Goal: Use online tool/utility: Use online tool/utility

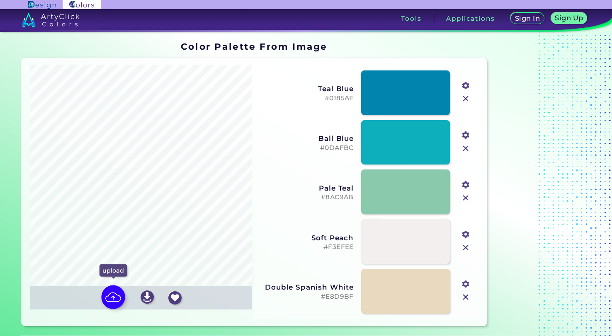
click at [114, 298] on img at bounding box center [114, 297] width 24 height 24
click at [0, 0] on input "file" at bounding box center [0, 0] width 0 height 0
type input "#a55c18"
type input "#4e1c11"
type input "#db799e"
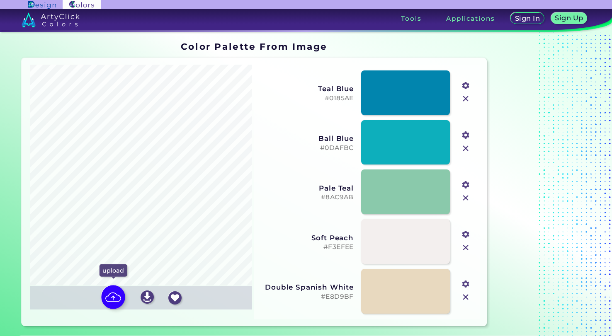
type input "#f1b045"
type input "#fbc675"
type input "#fee2aa"
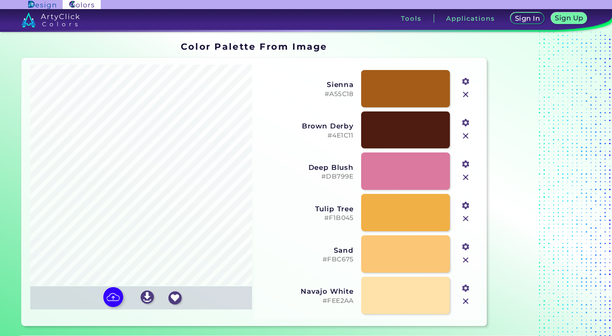
click at [0, 0] on input "file" at bounding box center [0, 0] width 0 height 0
click at [466, 260] on img at bounding box center [465, 260] width 11 height 11
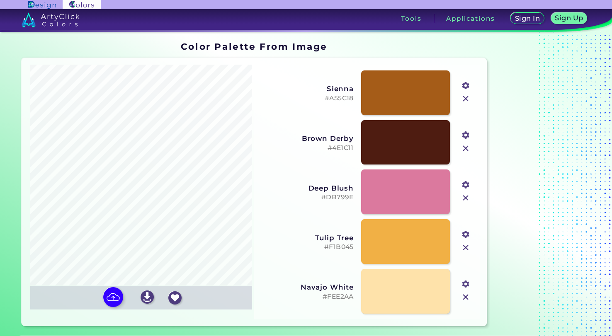
click at [465, 297] on img at bounding box center [465, 297] width 11 height 11
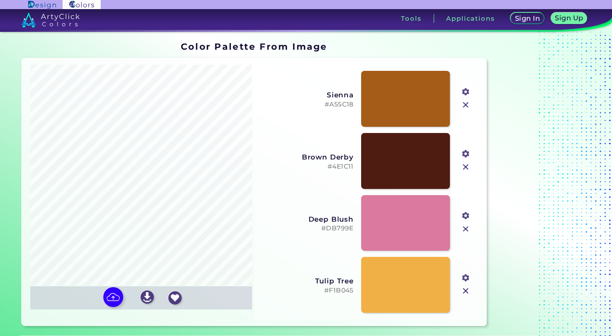
click at [465, 232] on img at bounding box center [465, 229] width 11 height 11
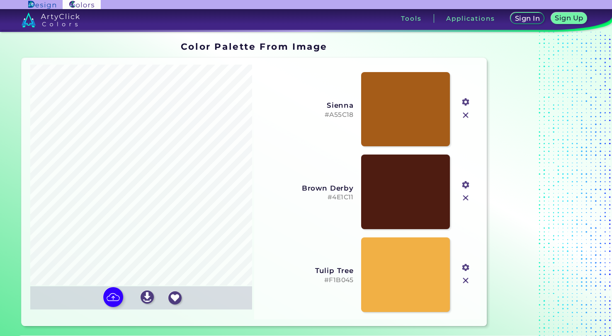
click at [464, 195] on img at bounding box center [465, 198] width 11 height 11
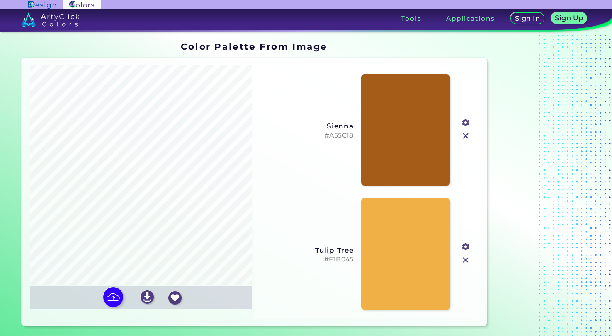
click at [466, 139] on img at bounding box center [465, 136] width 11 height 11
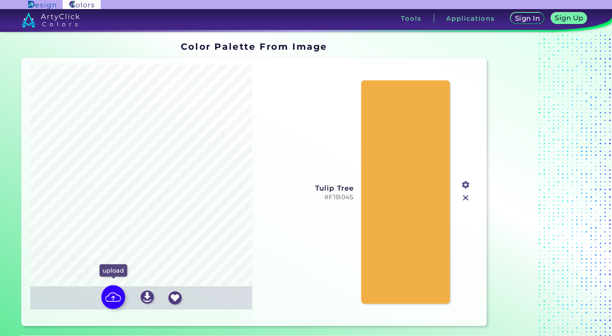
click at [105, 300] on img at bounding box center [114, 297] width 24 height 24
click at [0, 0] on input "file" at bounding box center [0, 0] width 0 height 0
type input "#a55c18"
type input "#4e1c11"
type input "#db799e"
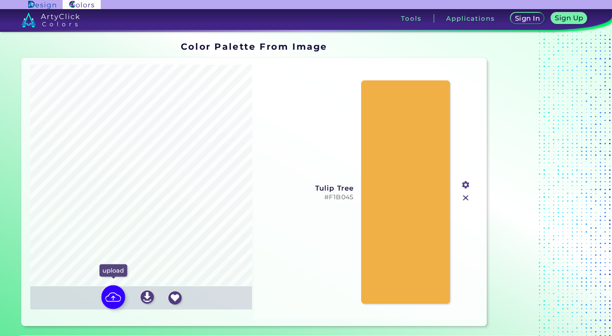
type input "#f1b045"
type input "#fbc675"
type input "#fee2aa"
